Goal: Transaction & Acquisition: Purchase product/service

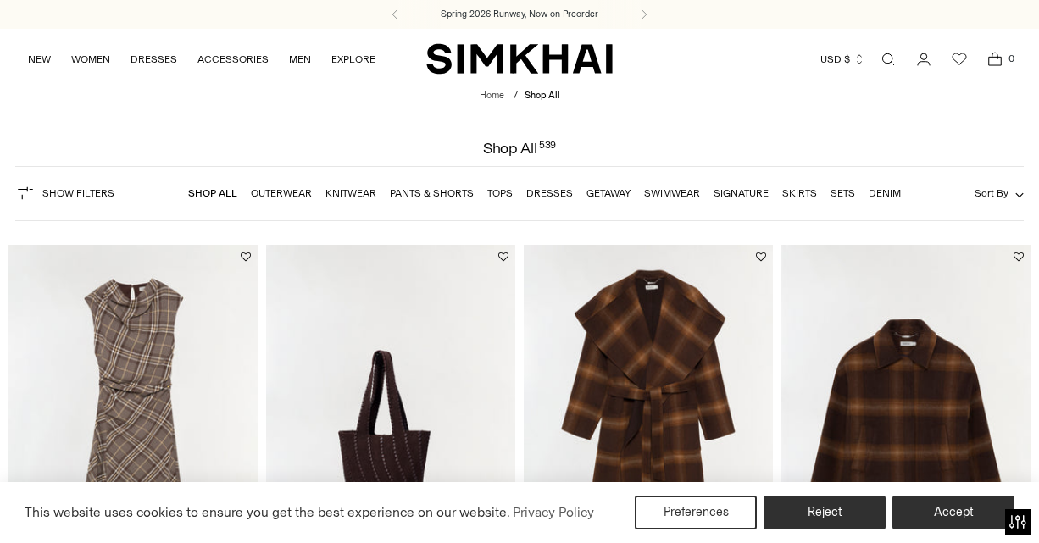
click at [547, 192] on link "Dresses" at bounding box center [550, 193] width 47 height 12
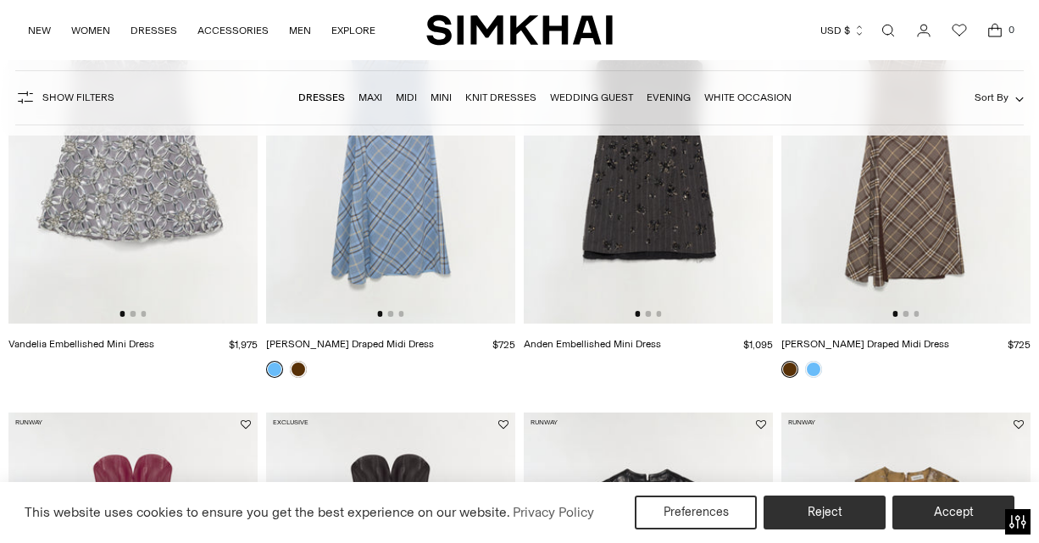
scroll to position [262, 0]
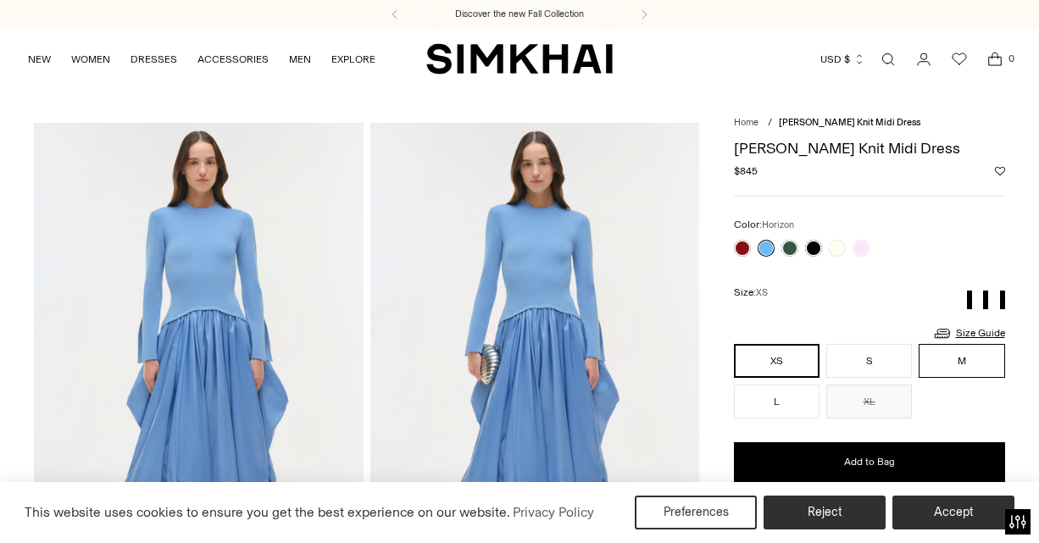
scroll to position [32, 0]
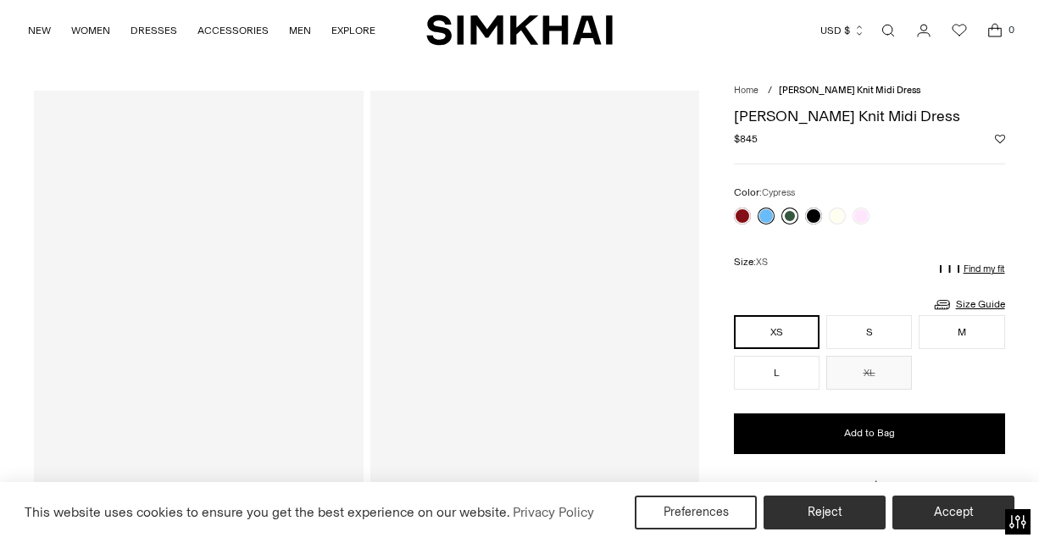
click at [791, 217] on link at bounding box center [790, 216] width 17 height 17
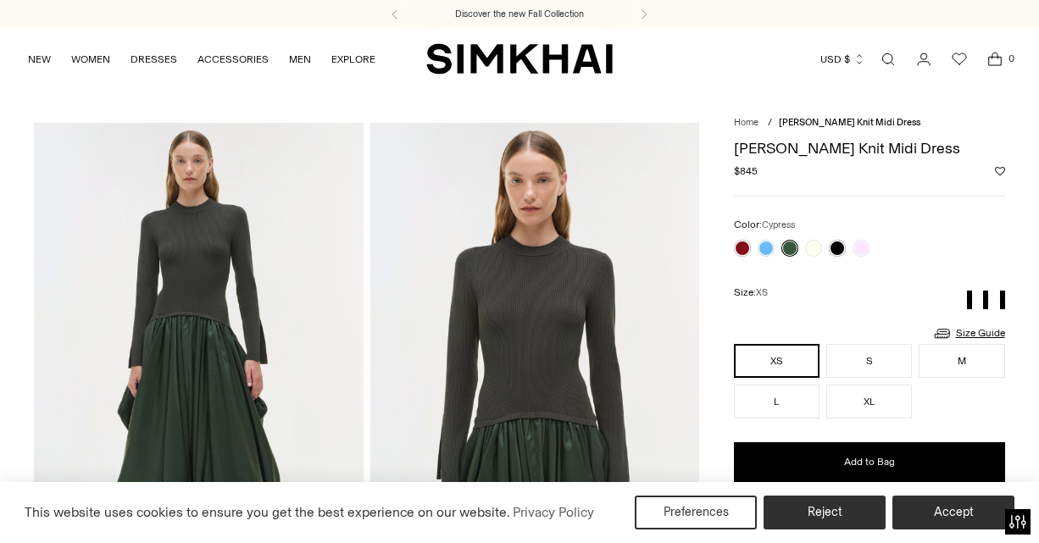
scroll to position [8, 0]
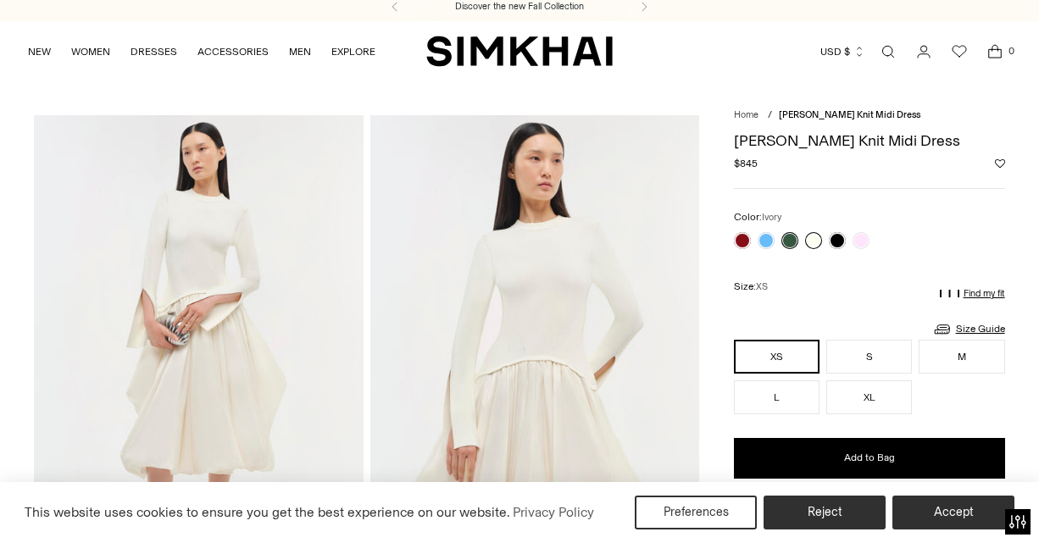
click at [817, 240] on link at bounding box center [813, 240] width 17 height 17
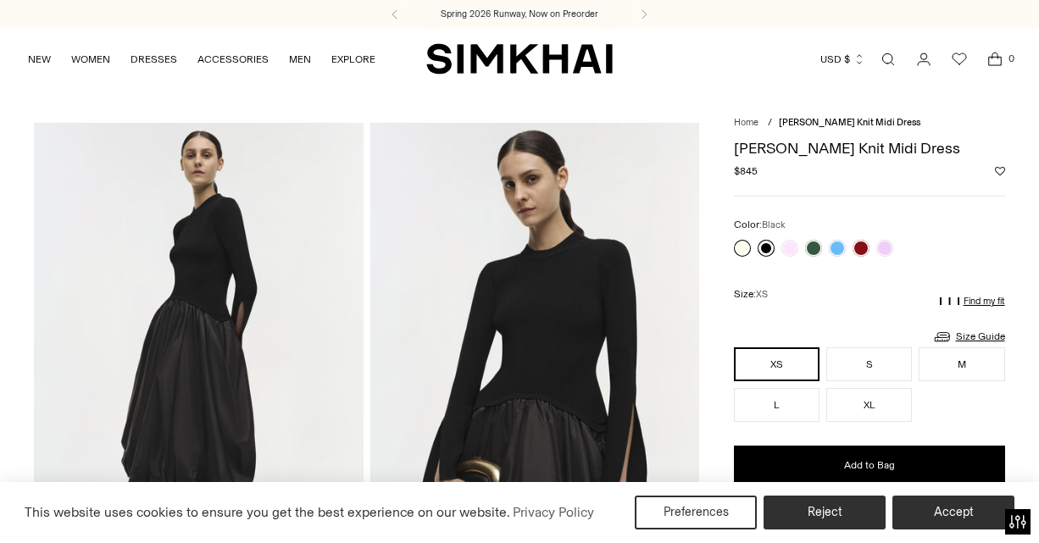
click at [767, 244] on link at bounding box center [766, 248] width 17 height 17
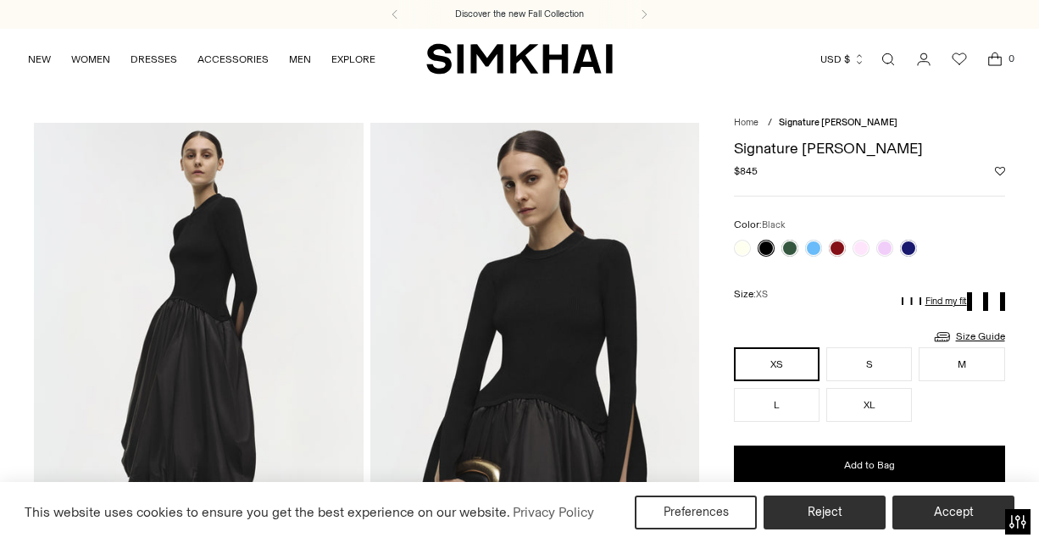
click at [872, 287] on div "Size: XS" at bounding box center [869, 295] width 271 height 36
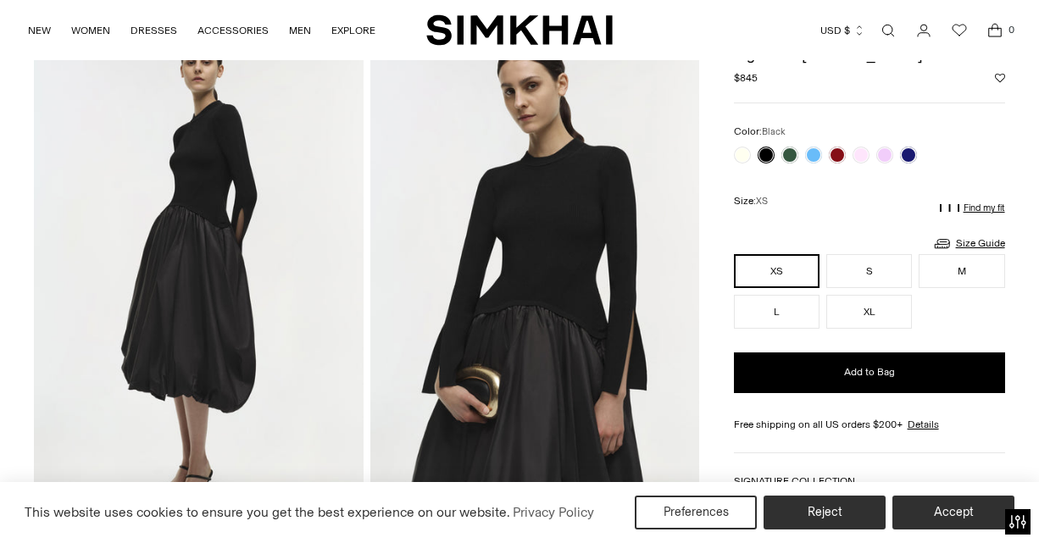
scroll to position [94, 0]
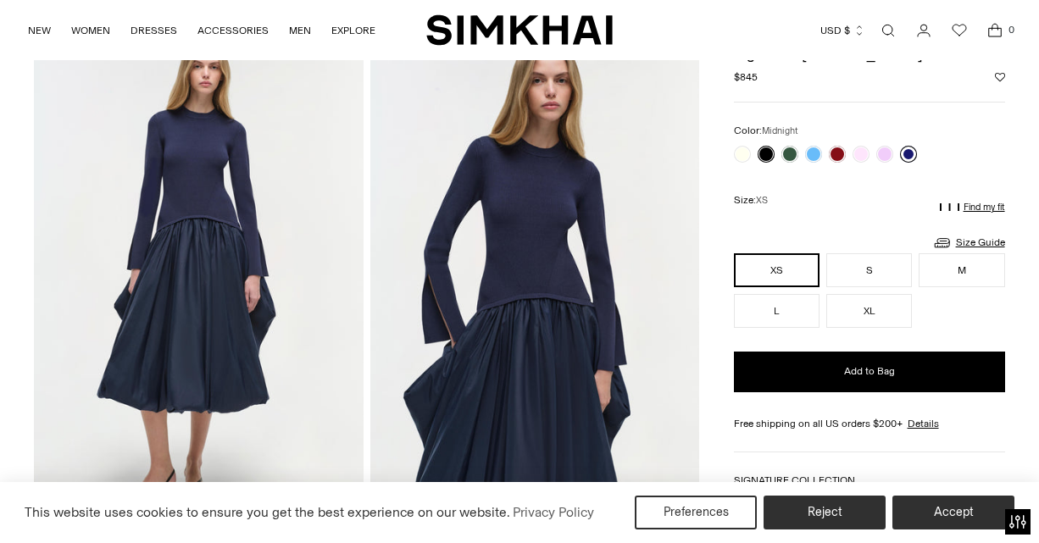
click at [908, 152] on link at bounding box center [908, 154] width 17 height 17
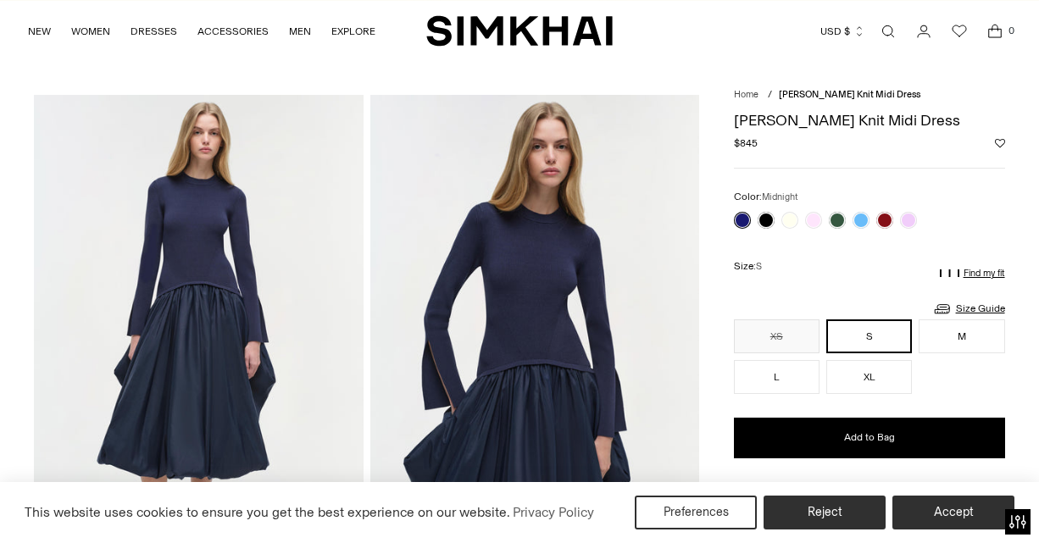
scroll to position [25, 0]
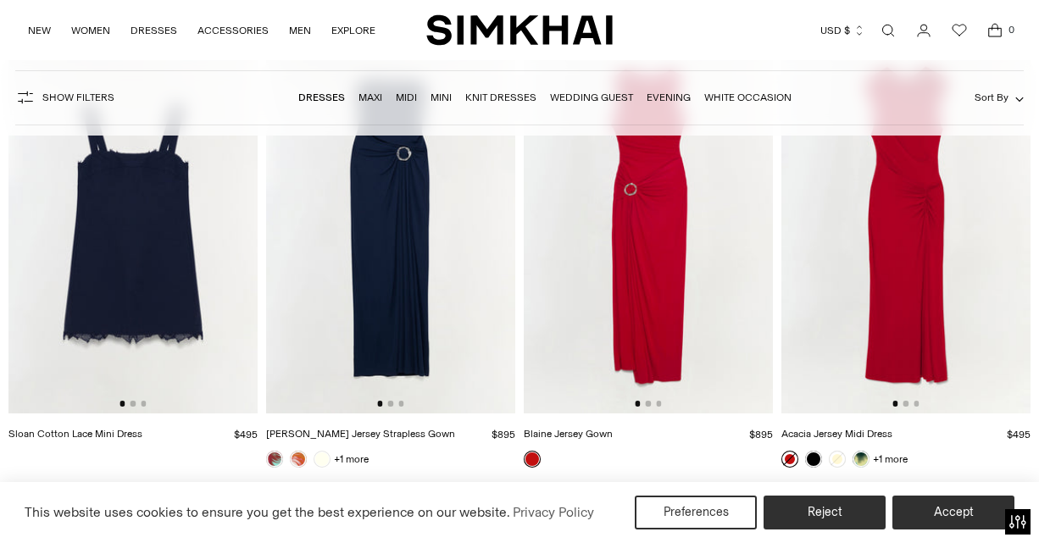
scroll to position [9931, 0]
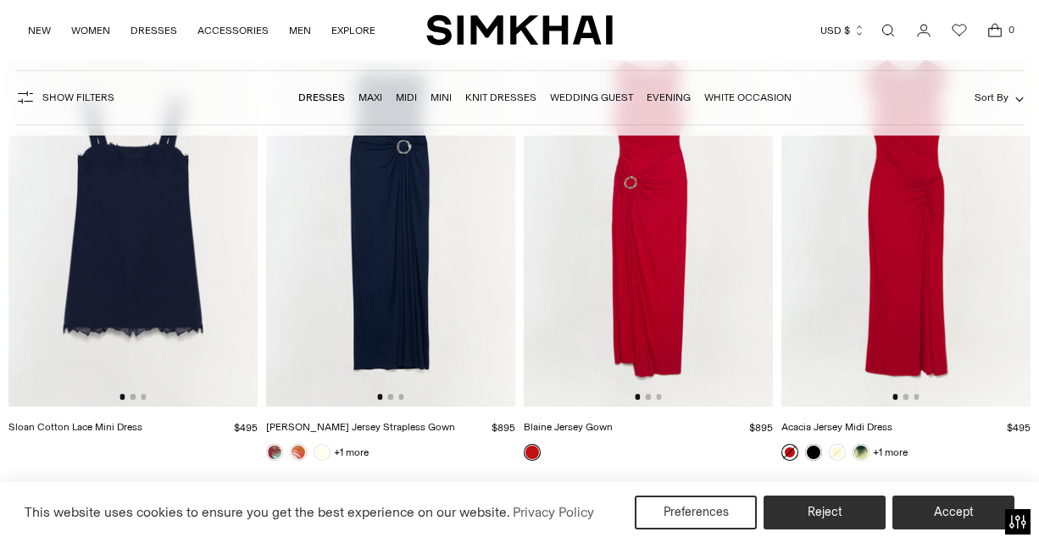
click at [573, 92] on link "Wedding Guest" at bounding box center [591, 98] width 83 height 12
click at [668, 94] on link "Evening" at bounding box center [669, 98] width 44 height 12
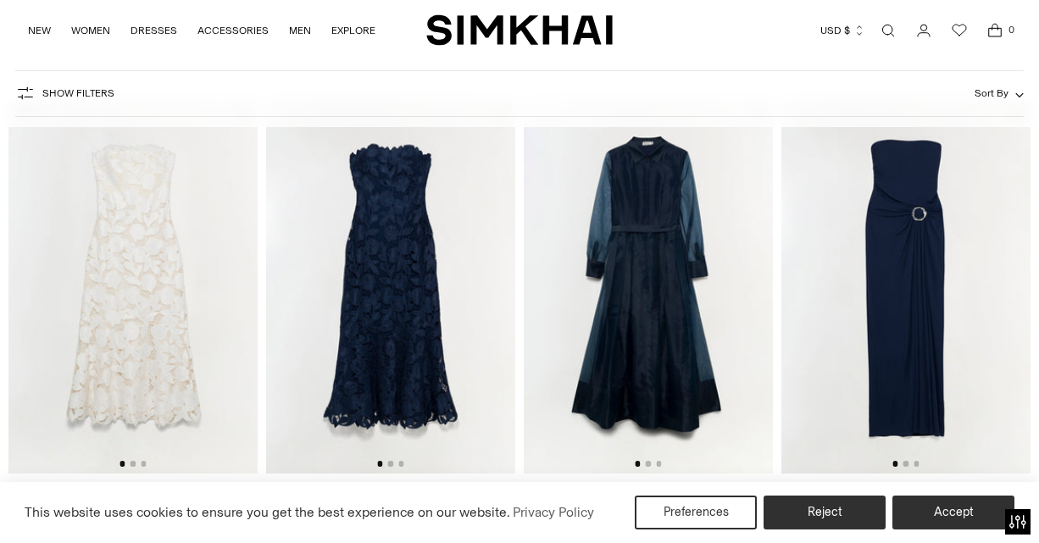
scroll to position [1510, 0]
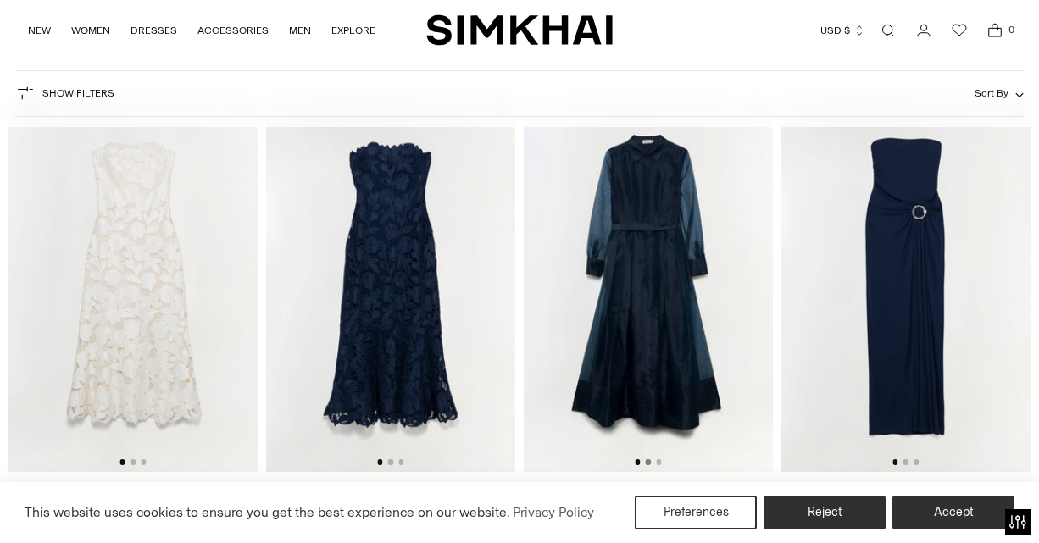
click at [648, 462] on button "Go to slide 2" at bounding box center [648, 462] width 5 height 5
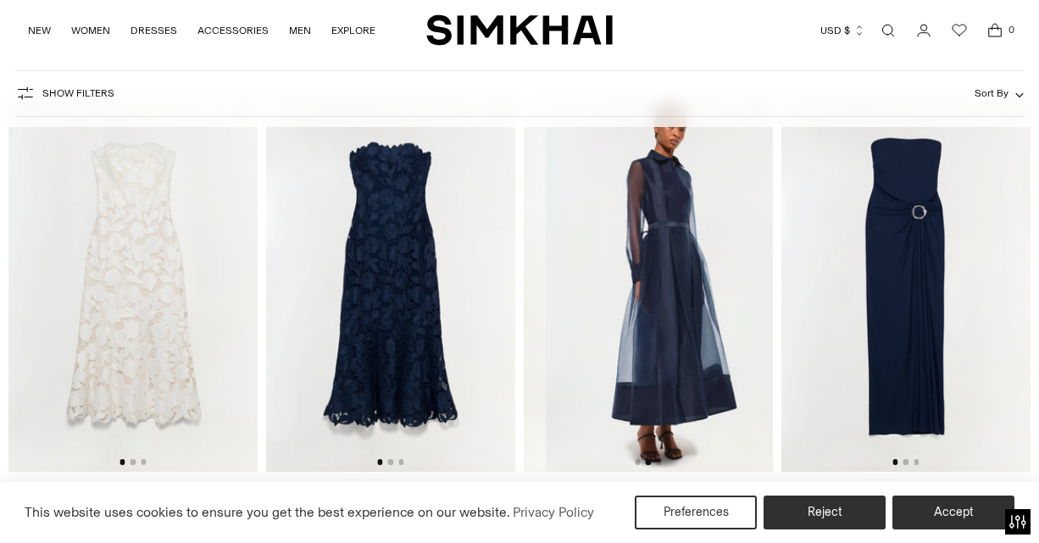
scroll to position [0, 249]
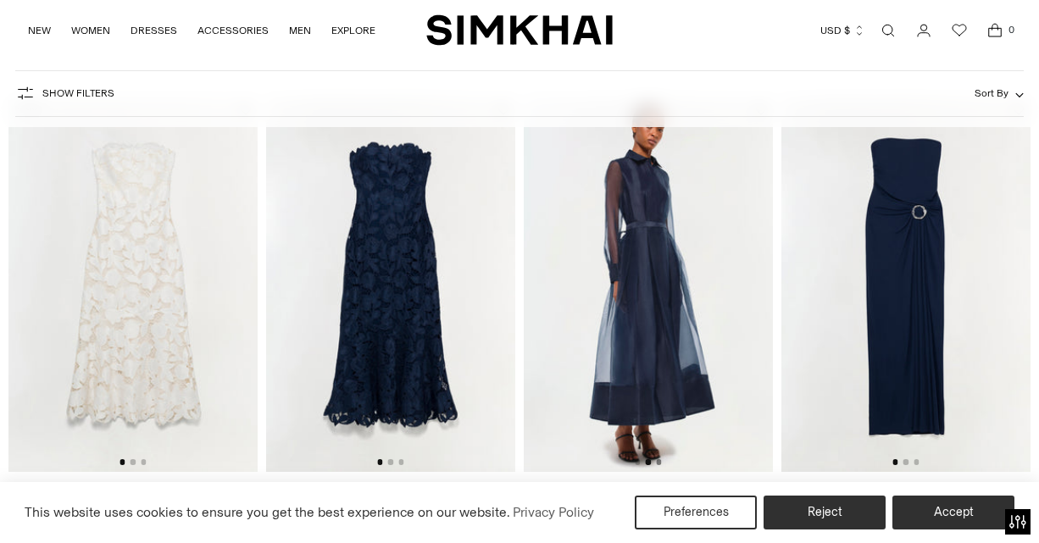
click at [659, 462] on button "Go to slide 3" at bounding box center [658, 462] width 5 height 5
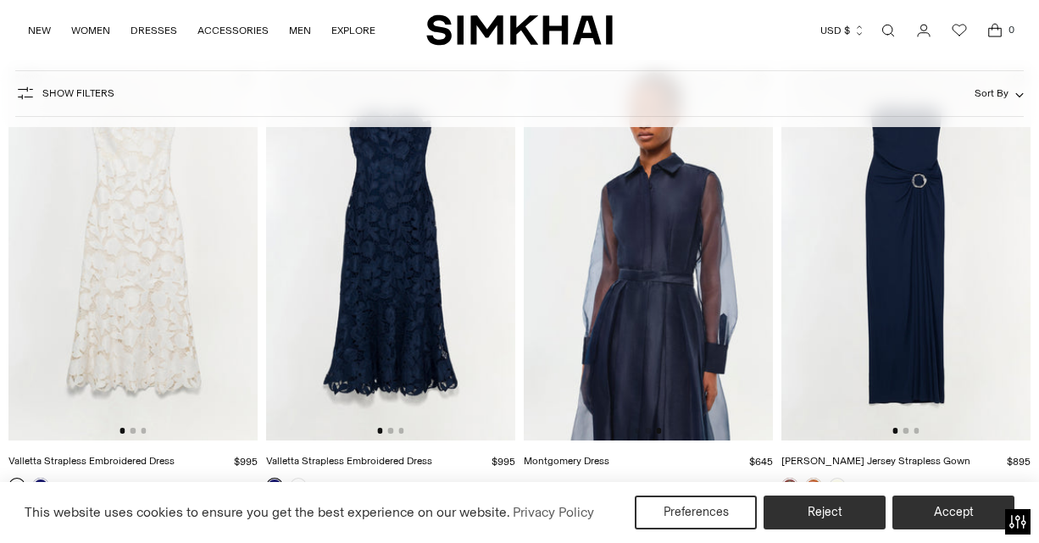
scroll to position [1543, 0]
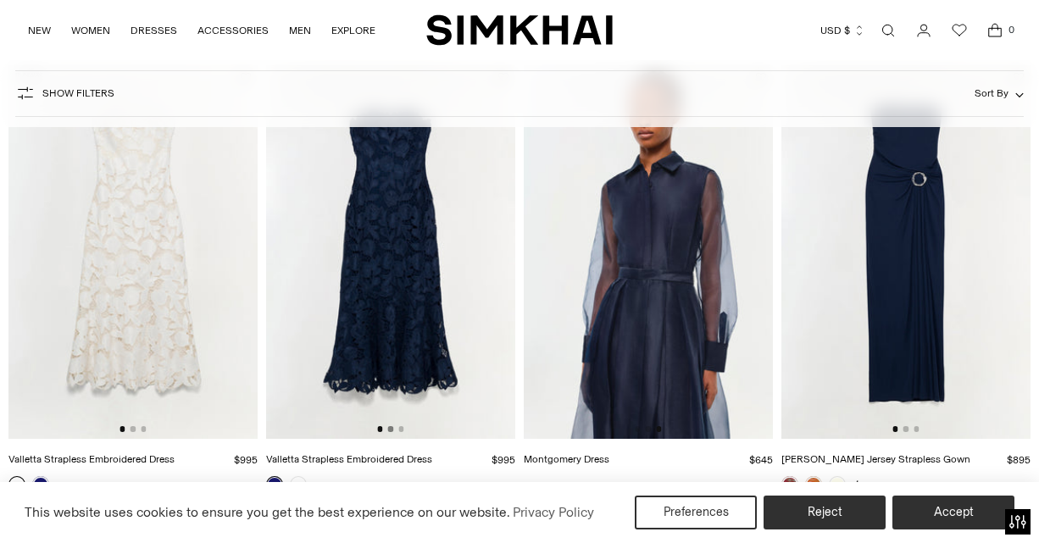
click at [391, 430] on button "Go to slide 2" at bounding box center [390, 428] width 5 height 5
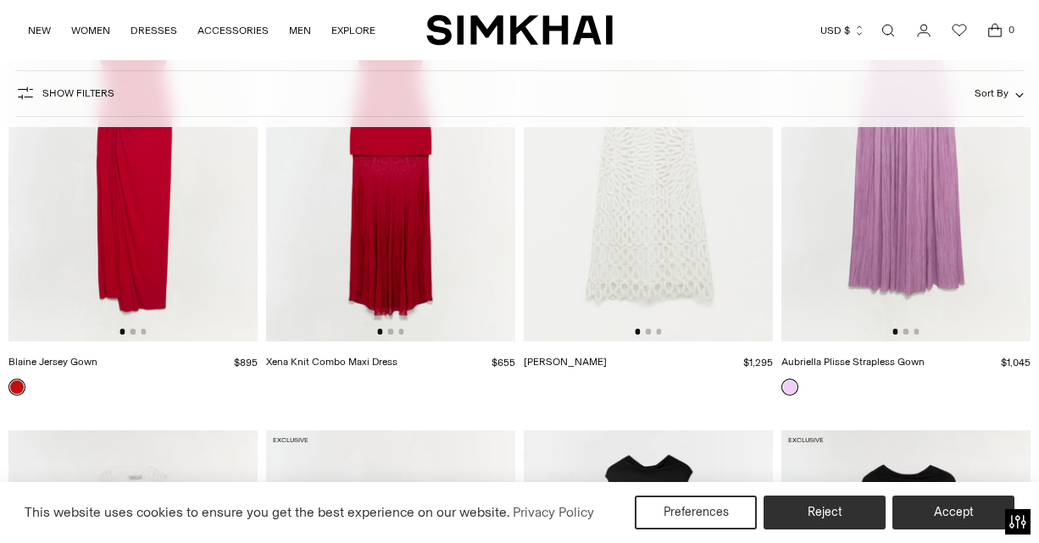
scroll to position [3491, 0]
click at [649, 327] on img at bounding box center [648, 156] width 249 height 374
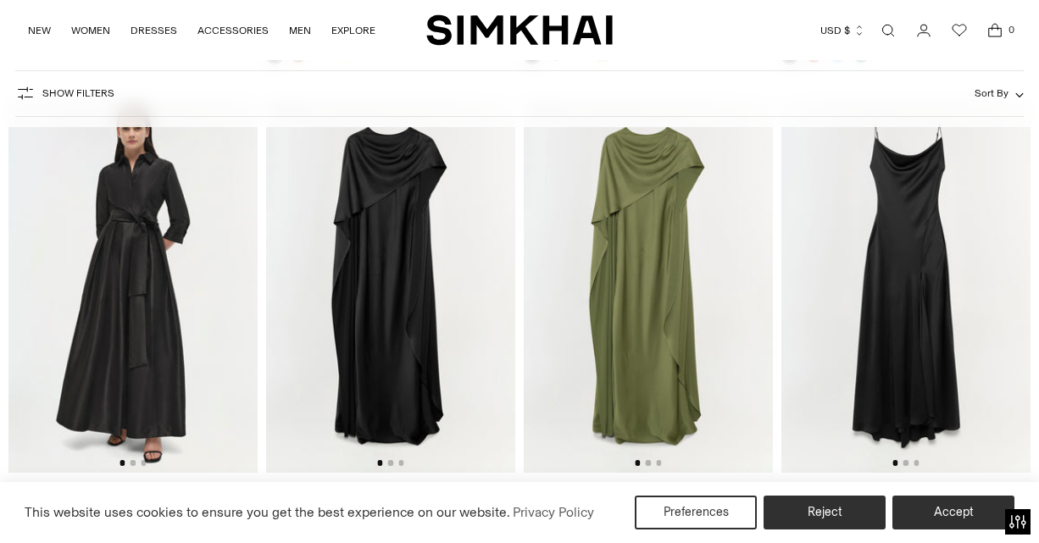
scroll to position [4296, 0]
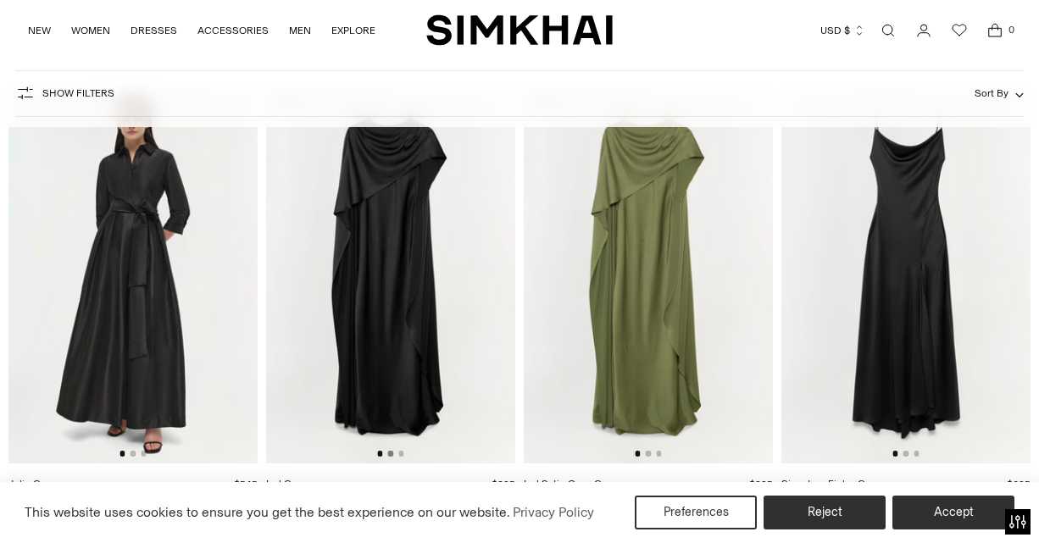
click at [392, 454] on button "Go to slide 2" at bounding box center [390, 453] width 5 height 5
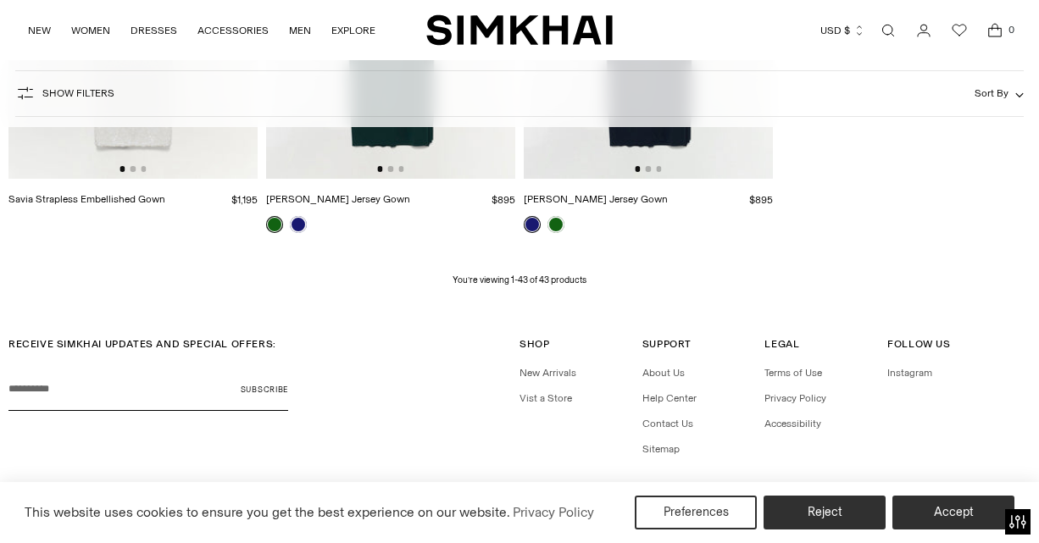
scroll to position [5094, 0]
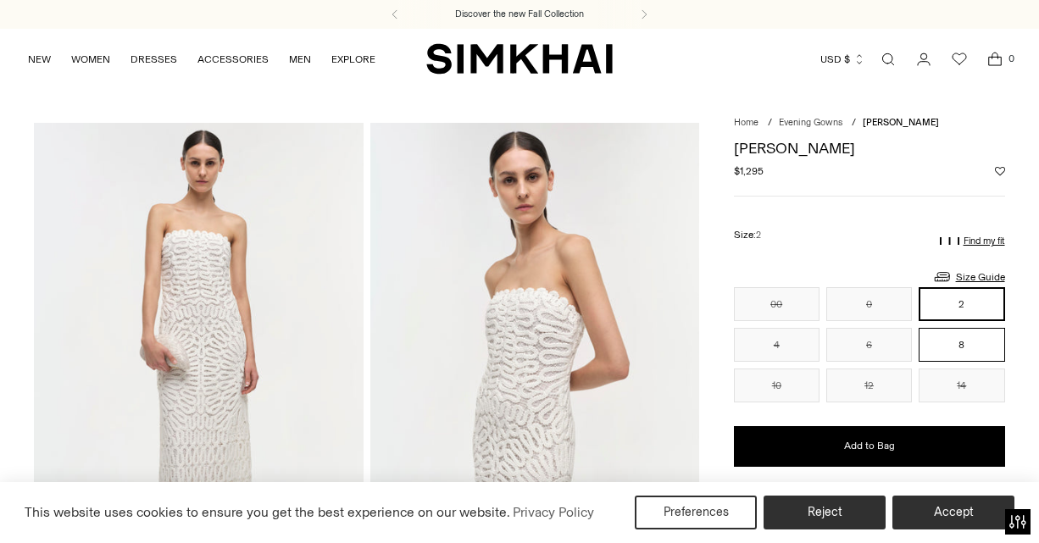
click at [969, 348] on button "8" at bounding box center [962, 345] width 86 height 34
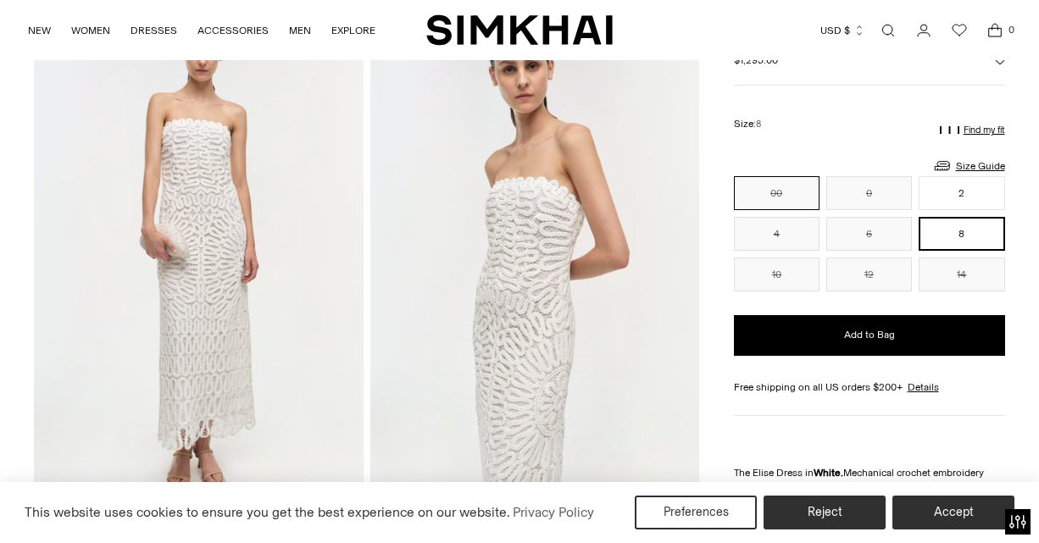
scroll to position [110, 0]
